Goal: Task Accomplishment & Management: Use online tool/utility

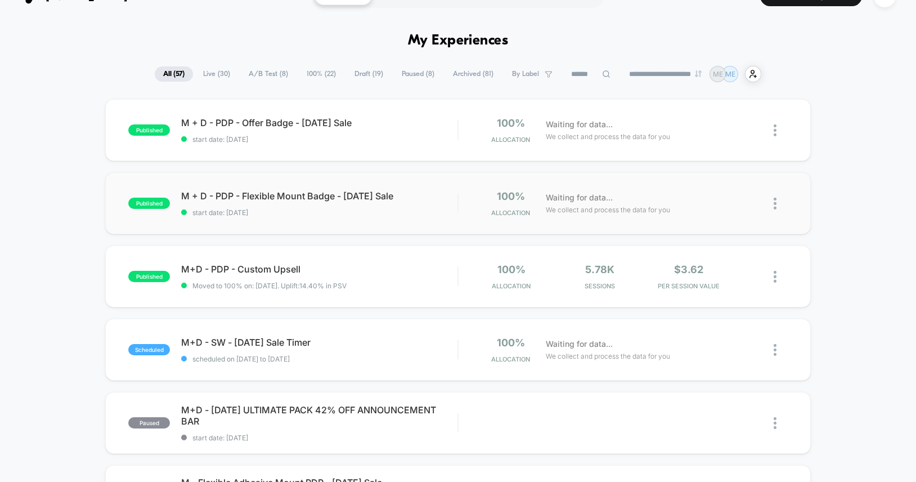
scroll to position [25, 0]
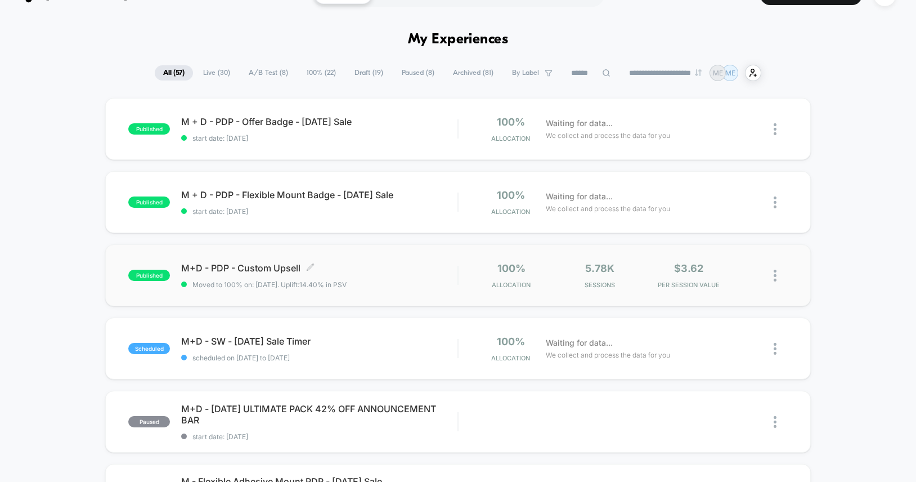
click at [395, 263] on span "M+D - PDP - Custom Upsell Click to edit experience details" at bounding box center [319, 267] width 276 height 11
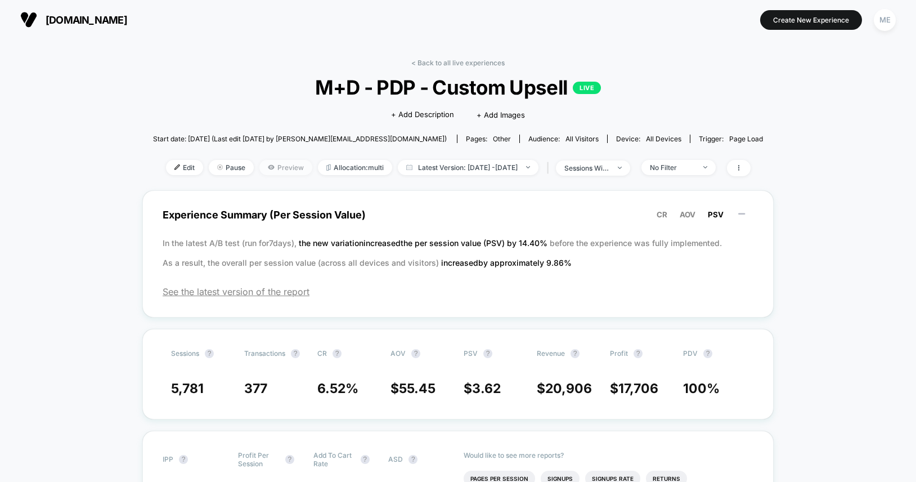
click at [259, 169] on span "Preview" at bounding box center [285, 167] width 53 height 15
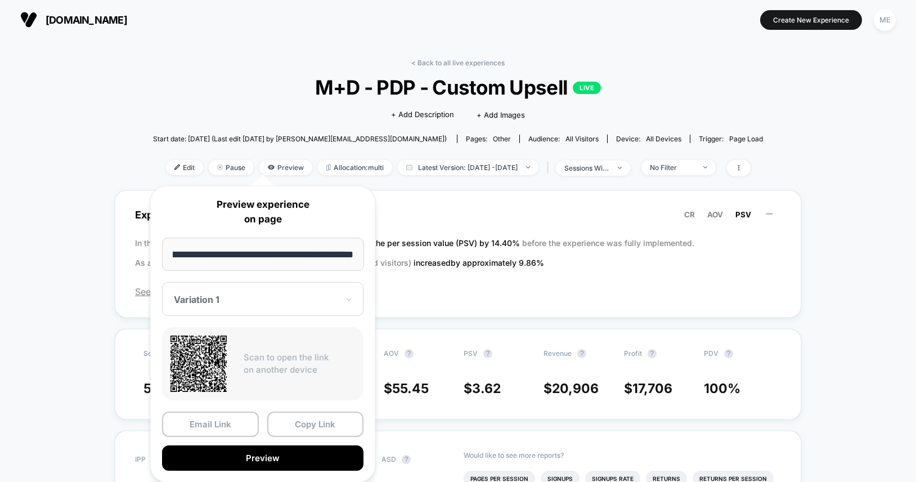
click at [226, 297] on div at bounding box center [256, 299] width 164 height 11
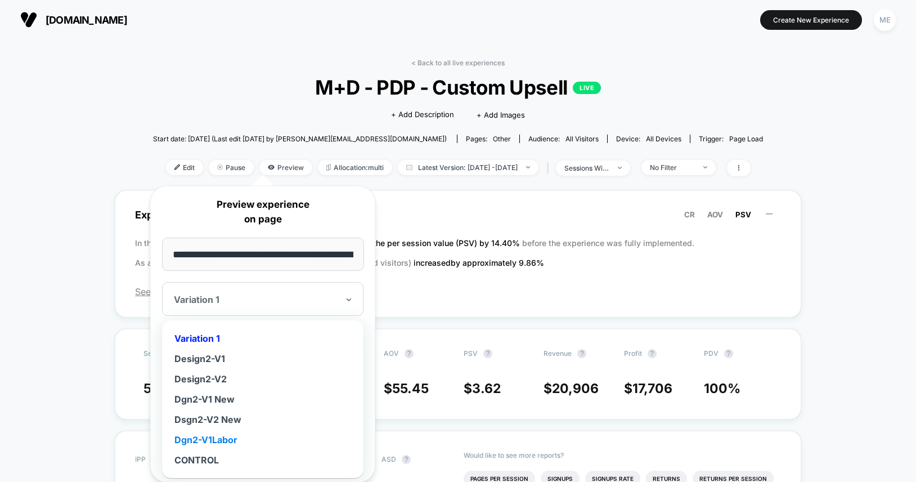
click at [223, 438] on div "Dgn2-V1Labor" at bounding box center [263, 439] width 190 height 20
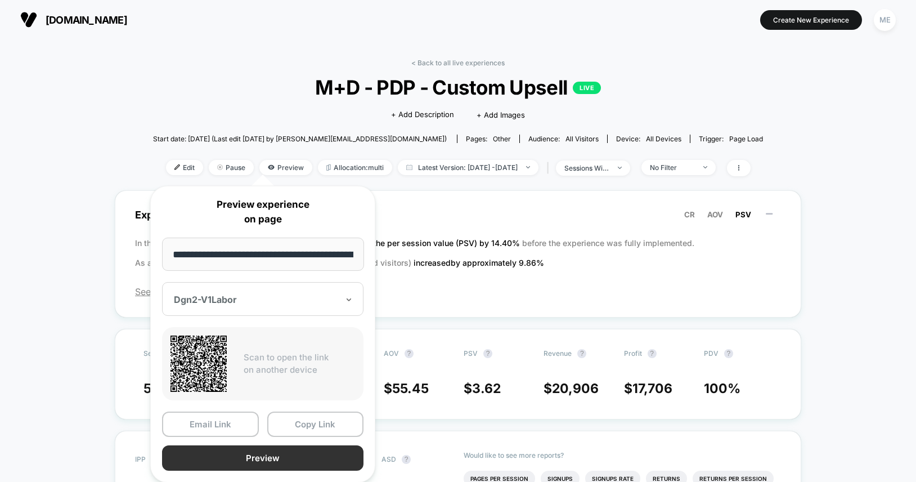
click at [255, 457] on button "Preview" at bounding box center [262, 457] width 201 height 25
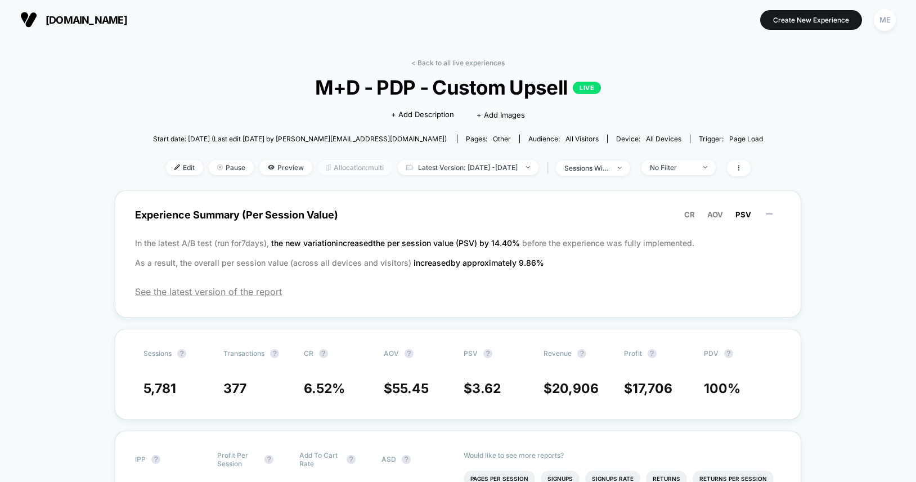
click at [333, 171] on span "Allocation: multi" at bounding box center [355, 167] width 74 height 15
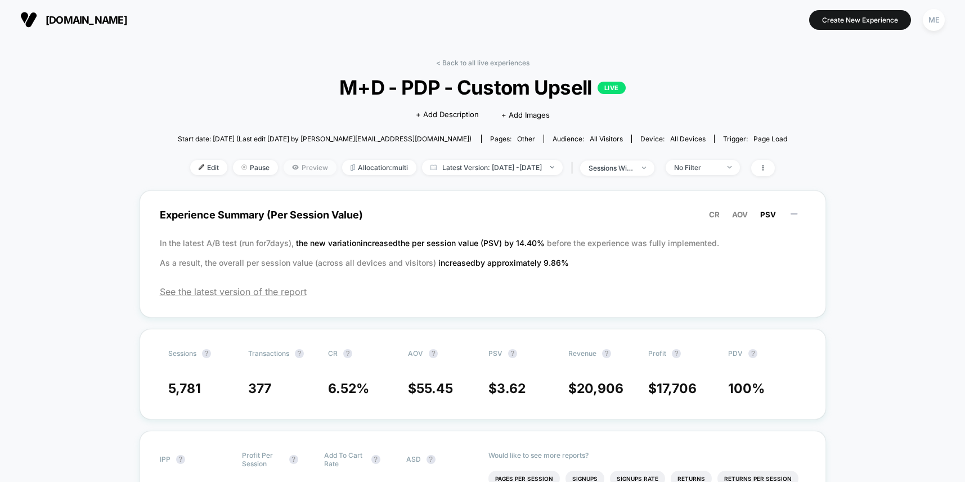
click at [303, 164] on span "Preview" at bounding box center [310, 167] width 53 height 15
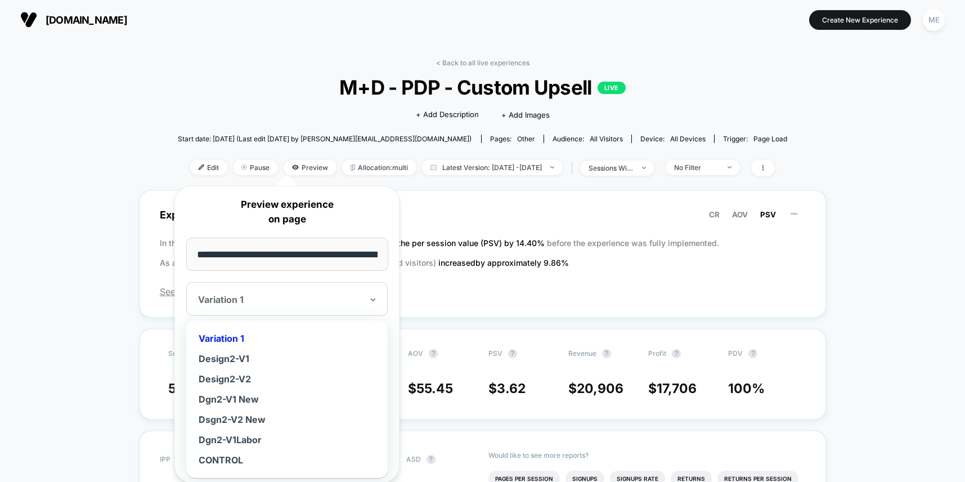
click at [293, 294] on div at bounding box center [280, 299] width 164 height 11
click at [243, 440] on div "Dgn2-V1Labor" at bounding box center [287, 439] width 190 height 20
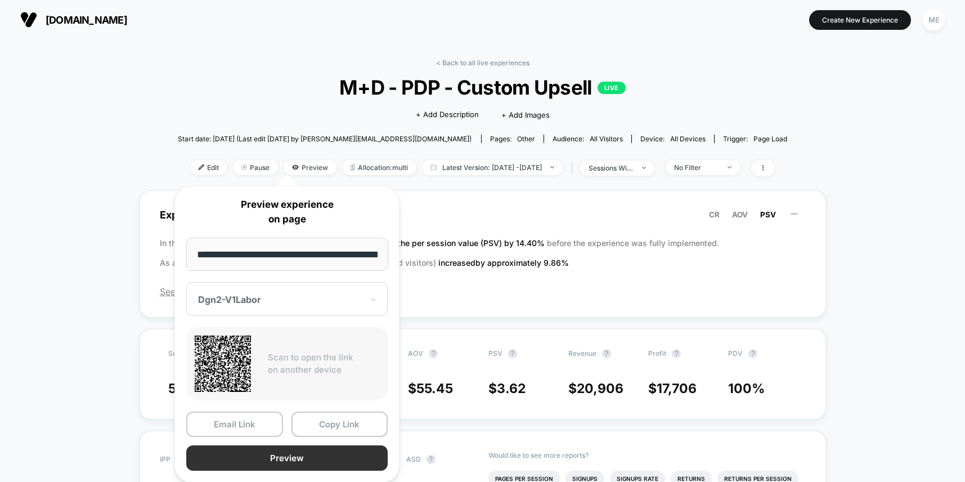
click at [276, 457] on button "Preview" at bounding box center [286, 457] width 201 height 25
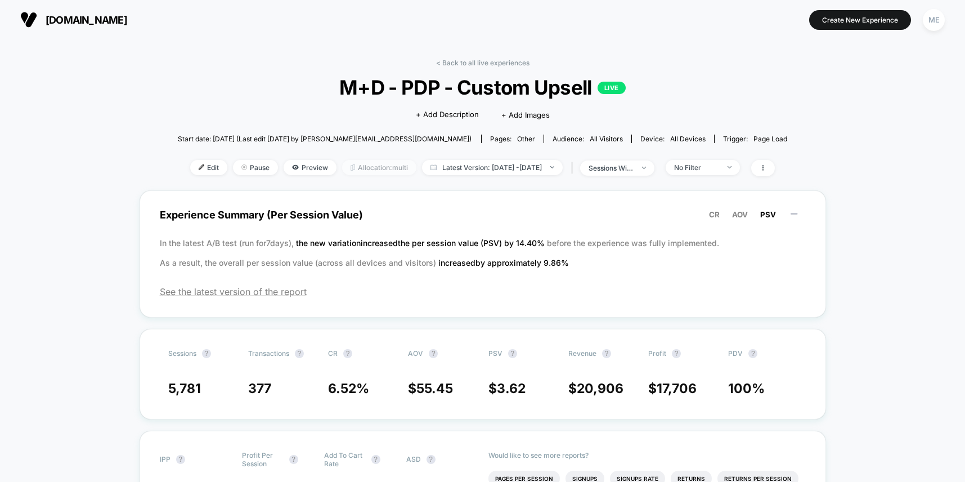
click at [357, 170] on span "Allocation: multi" at bounding box center [379, 167] width 74 height 15
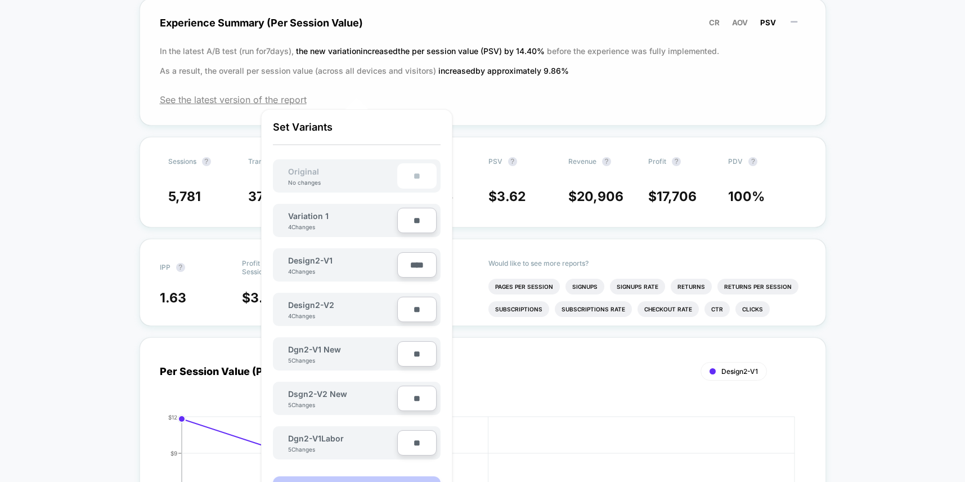
scroll to position [249, 0]
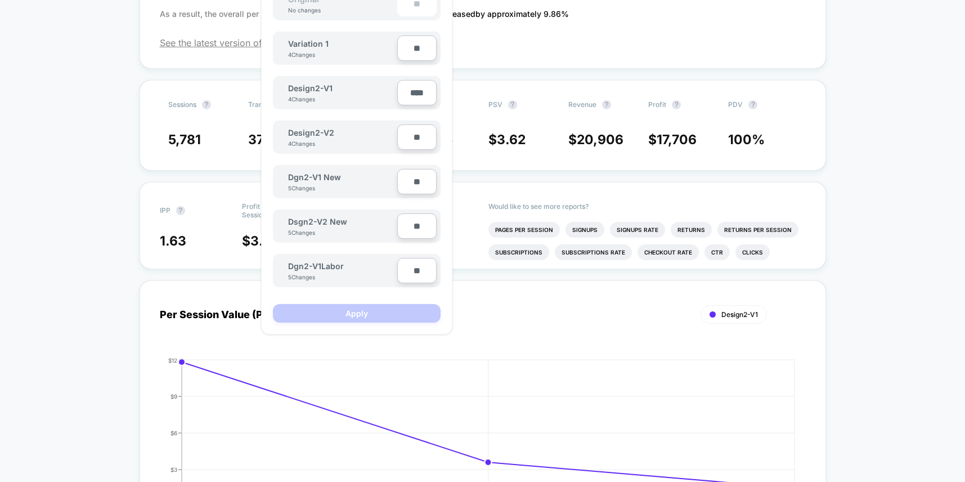
click at [408, 272] on input "**" at bounding box center [416, 270] width 39 height 25
type input "****"
click at [411, 92] on input "****" at bounding box center [416, 92] width 39 height 25
type input "**"
click at [342, 311] on button "Apply" at bounding box center [357, 313] width 168 height 19
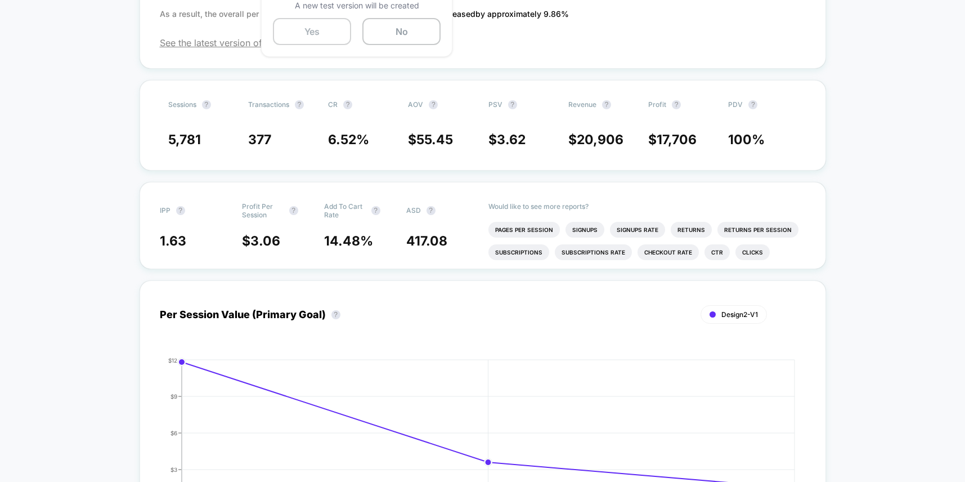
click at [318, 32] on button "Yes" at bounding box center [312, 31] width 78 height 27
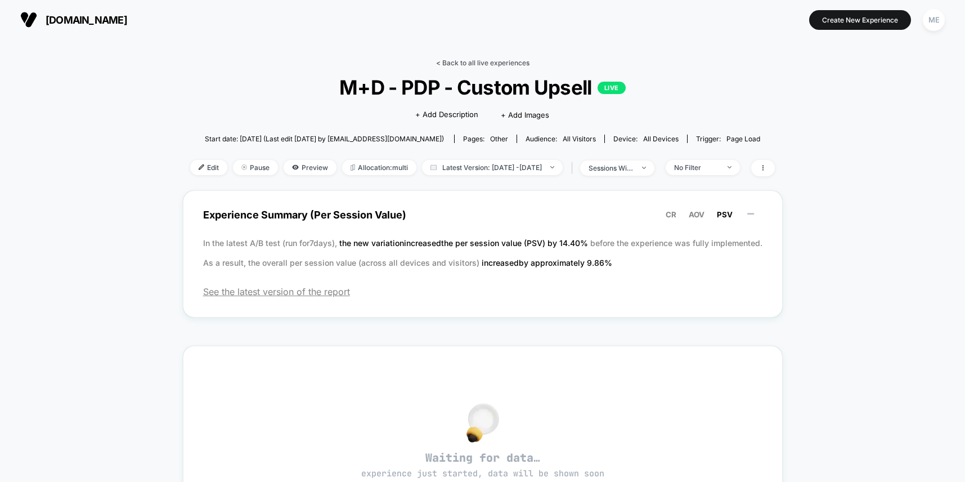
click at [465, 64] on link "< Back to all live experiences" at bounding box center [482, 63] width 93 height 8
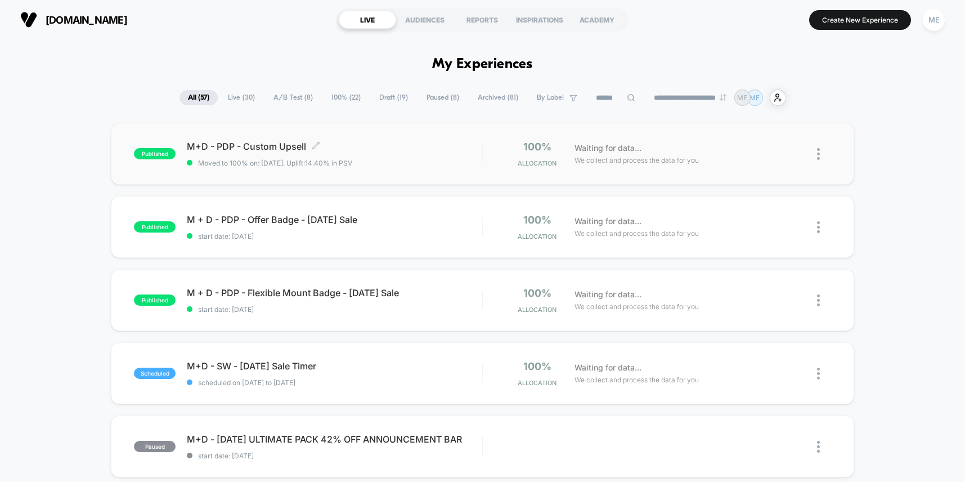
click at [401, 146] on span "M+D - PDP - Custom Upsell Click to edit experience details" at bounding box center [334, 146] width 295 height 11
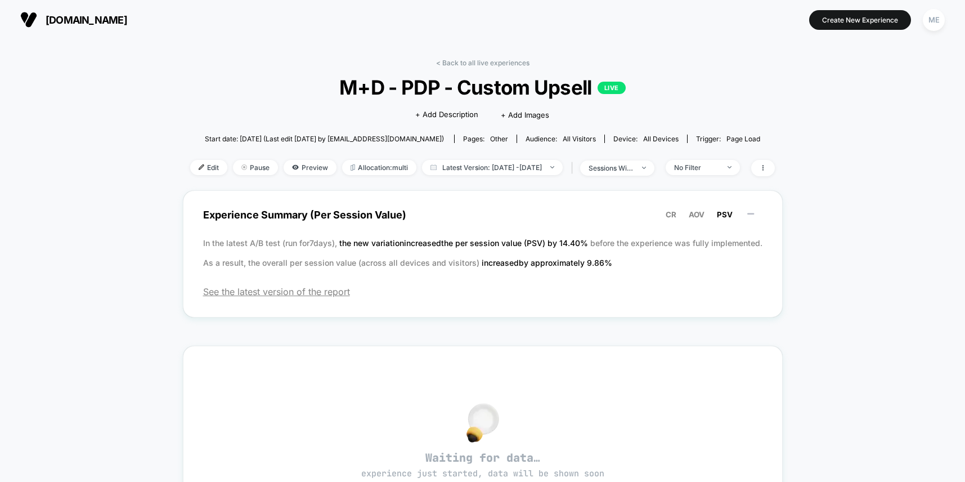
click at [438, 93] on span "M+D - PDP - Custom Upsell LIVE" at bounding box center [482, 87] width 526 height 24
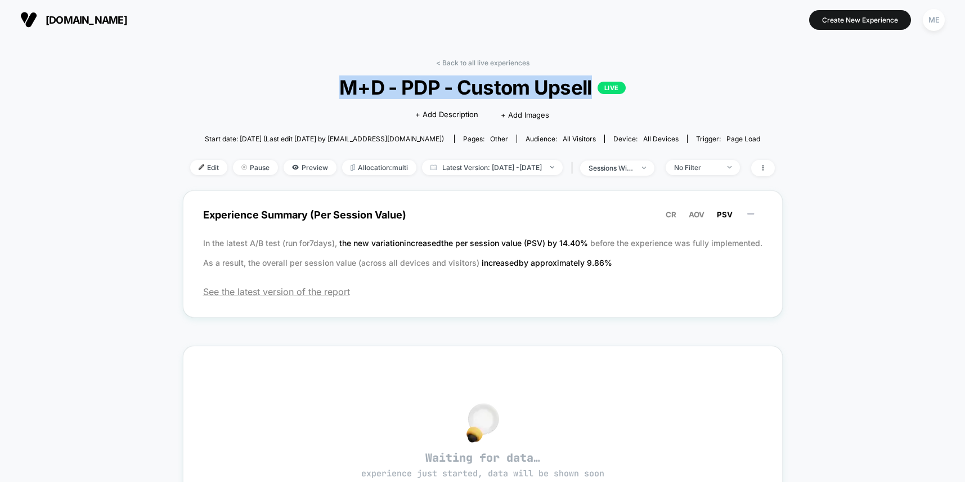
click at [438, 93] on span "M+D - PDP - Custom Upsell LIVE" at bounding box center [482, 87] width 526 height 24
copy span "M+D - PDP - Custom Upsell"
click at [293, 161] on span "Preview" at bounding box center [310, 167] width 53 height 15
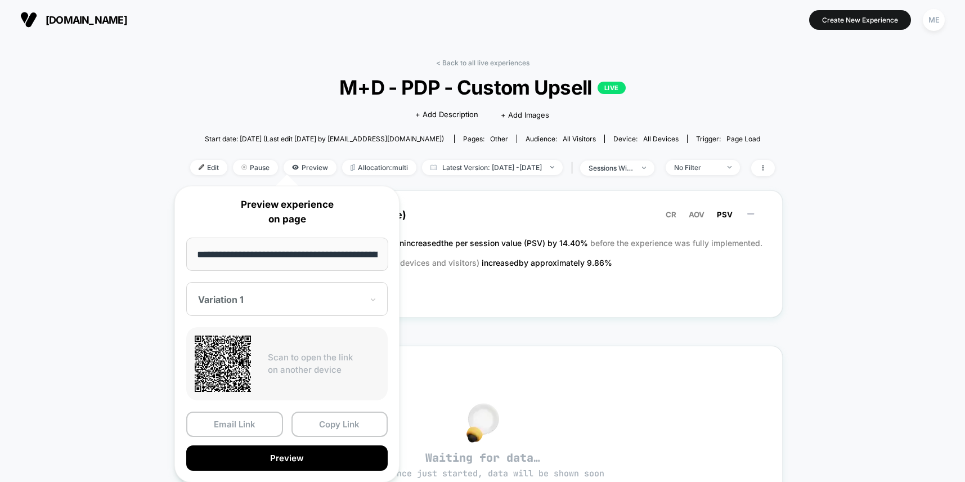
click at [277, 306] on div "Variation 1" at bounding box center [286, 299] width 201 height 34
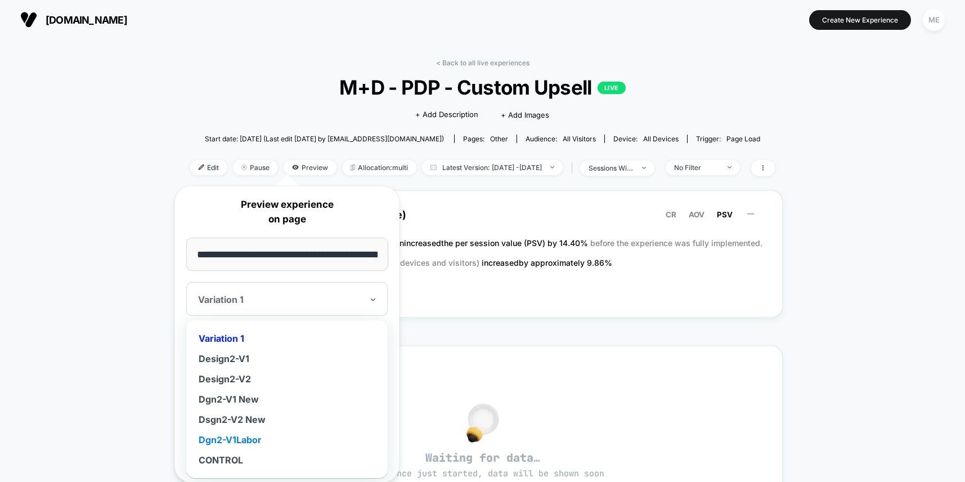
click at [236, 438] on div "Dgn2-V1Labor" at bounding box center [287, 439] width 190 height 20
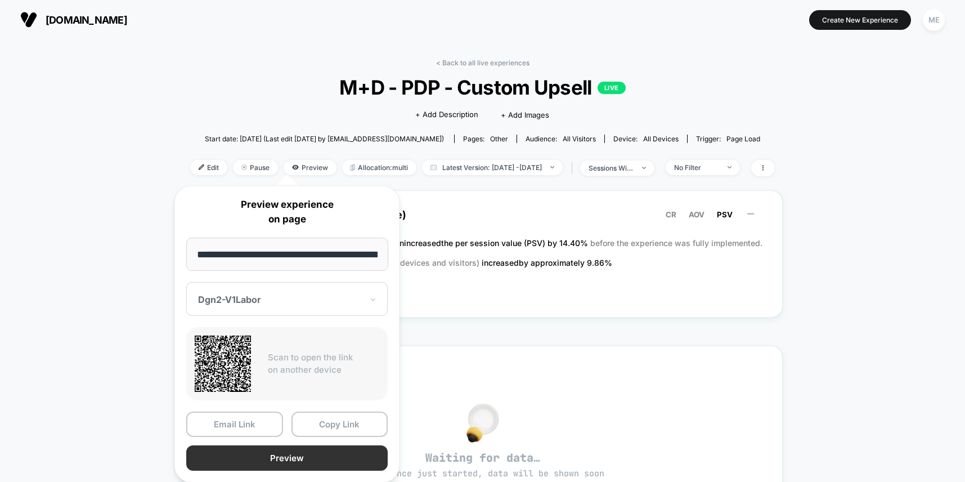
click at [277, 457] on button "Preview" at bounding box center [286, 457] width 201 height 25
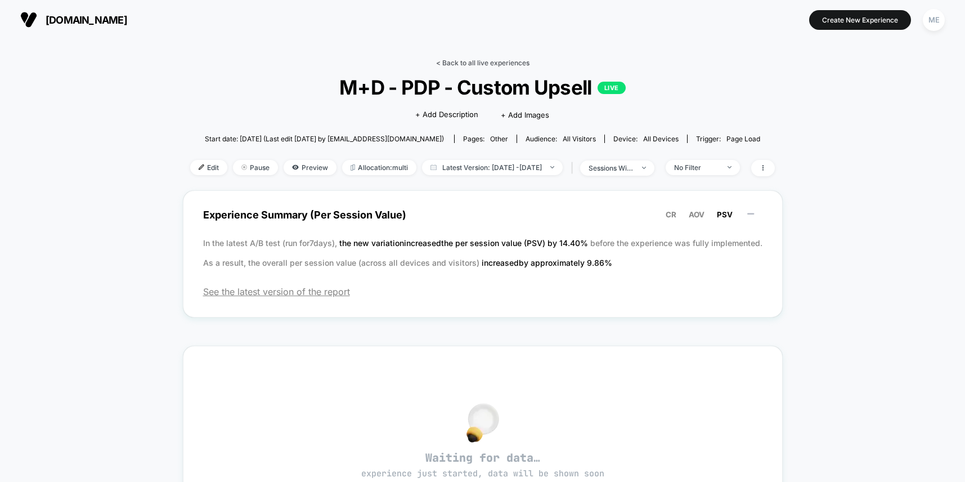
click at [457, 65] on link "< Back to all live experiences" at bounding box center [482, 63] width 93 height 8
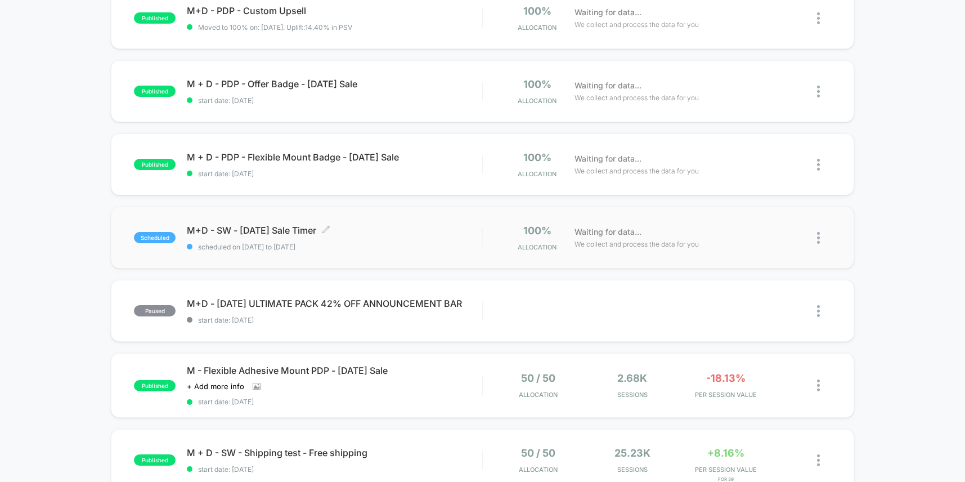
scroll to position [127, 0]
